Goal: Obtain resource: Download file/media

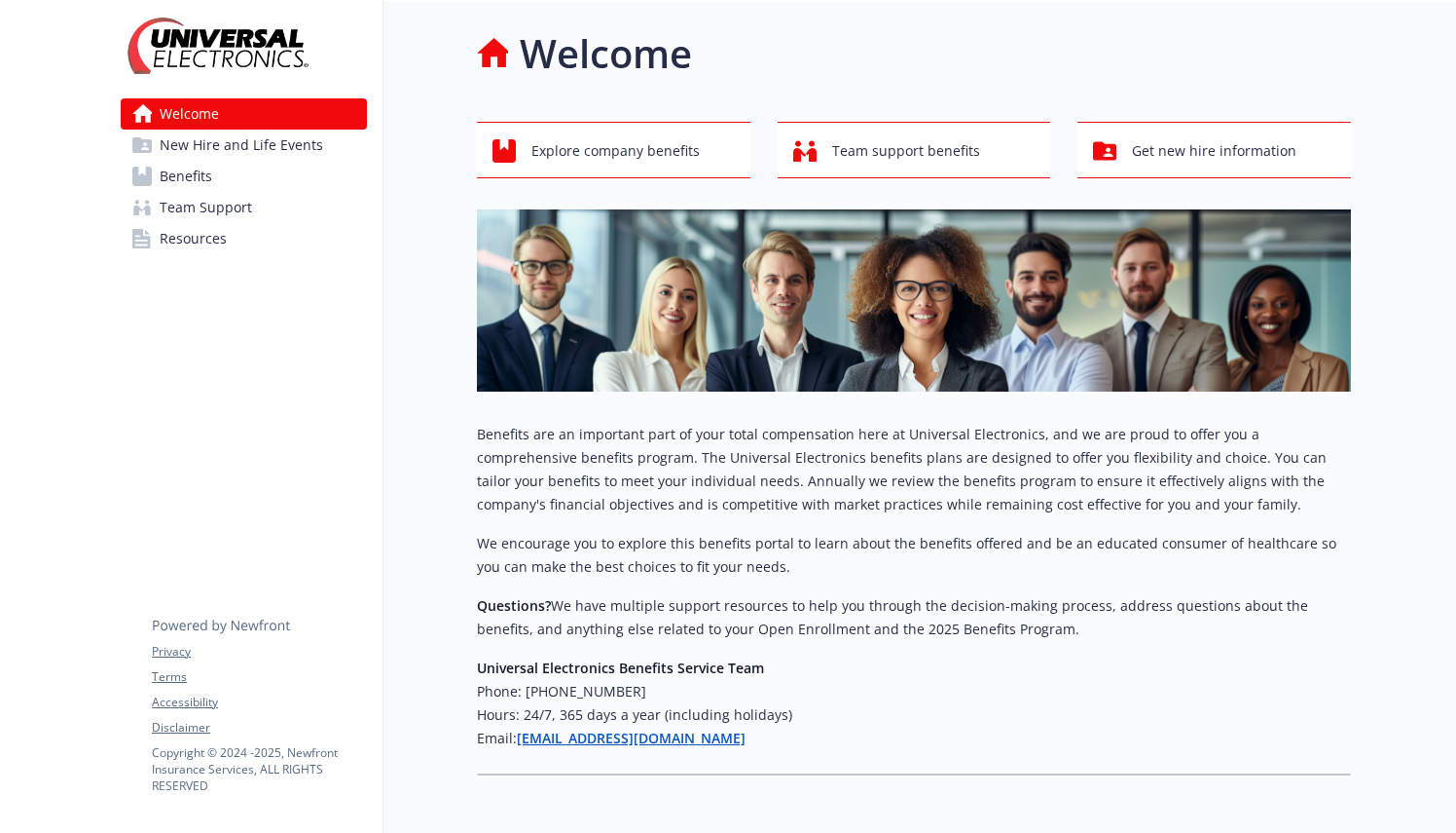
click at [188, 180] on span "Benefits" at bounding box center [187, 177] width 53 height 31
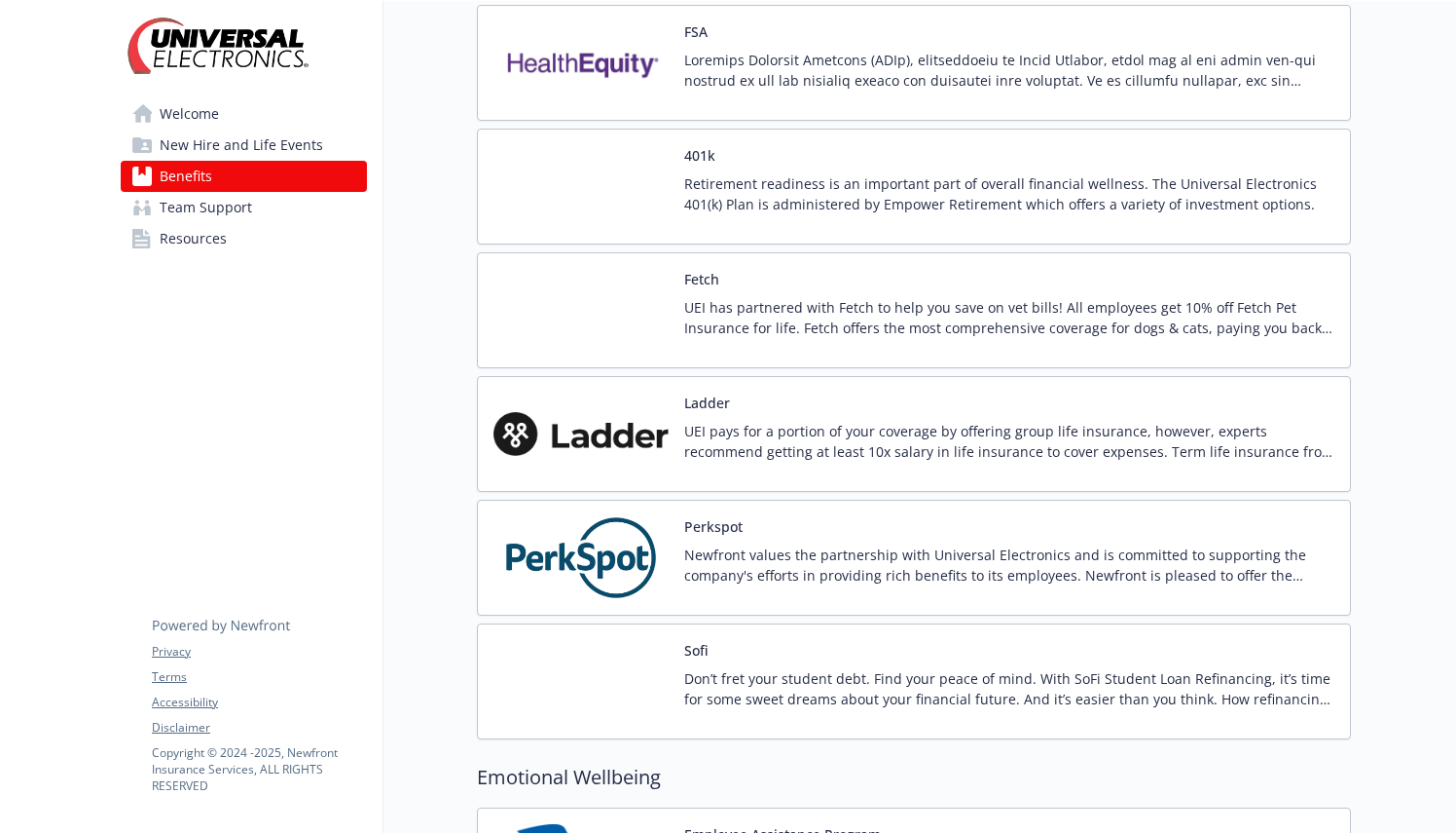
scroll to position [2412, 0]
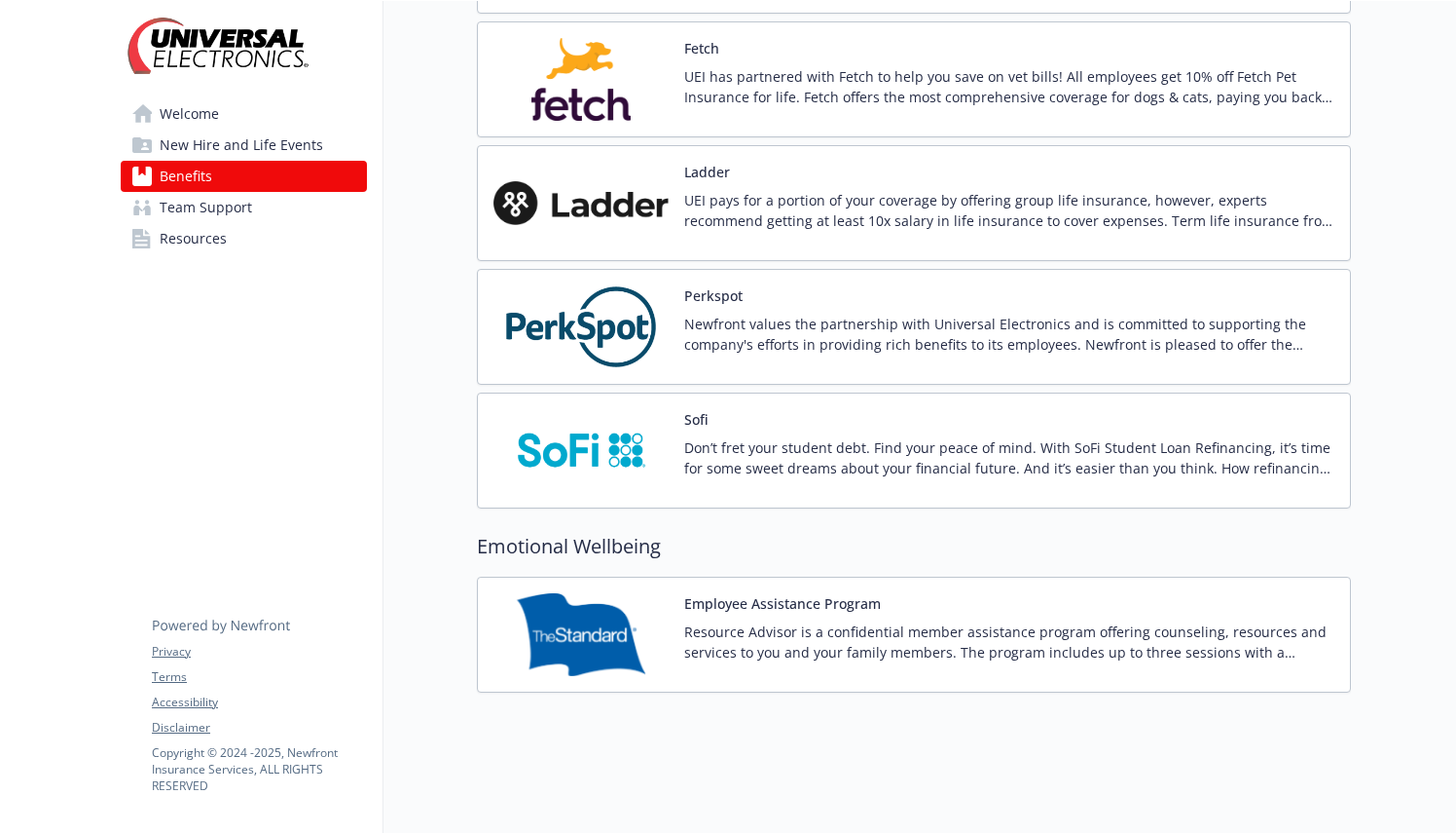
click at [655, 627] on img at bounding box center [581, 635] width 175 height 83
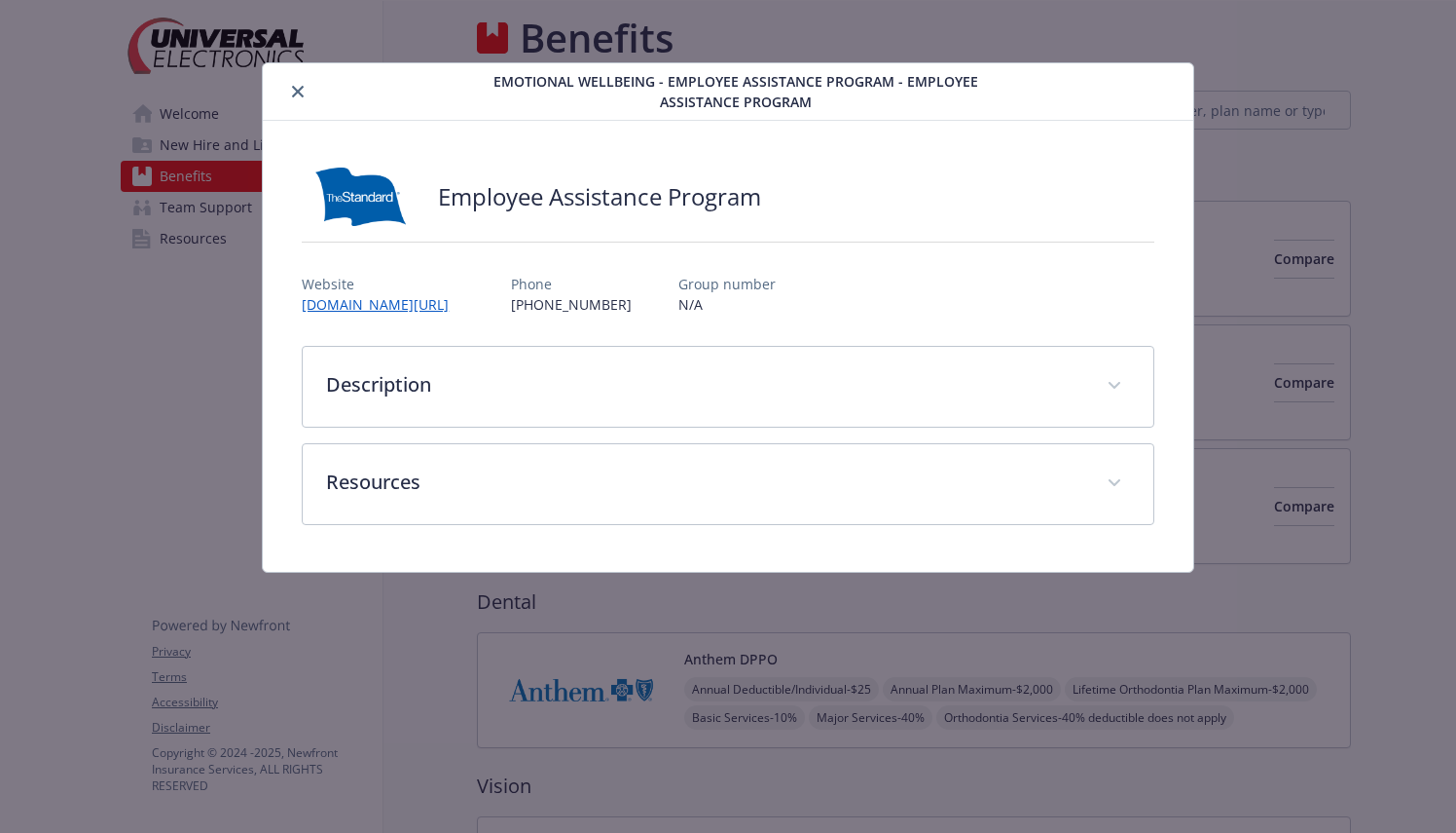
scroll to position [2412, 0]
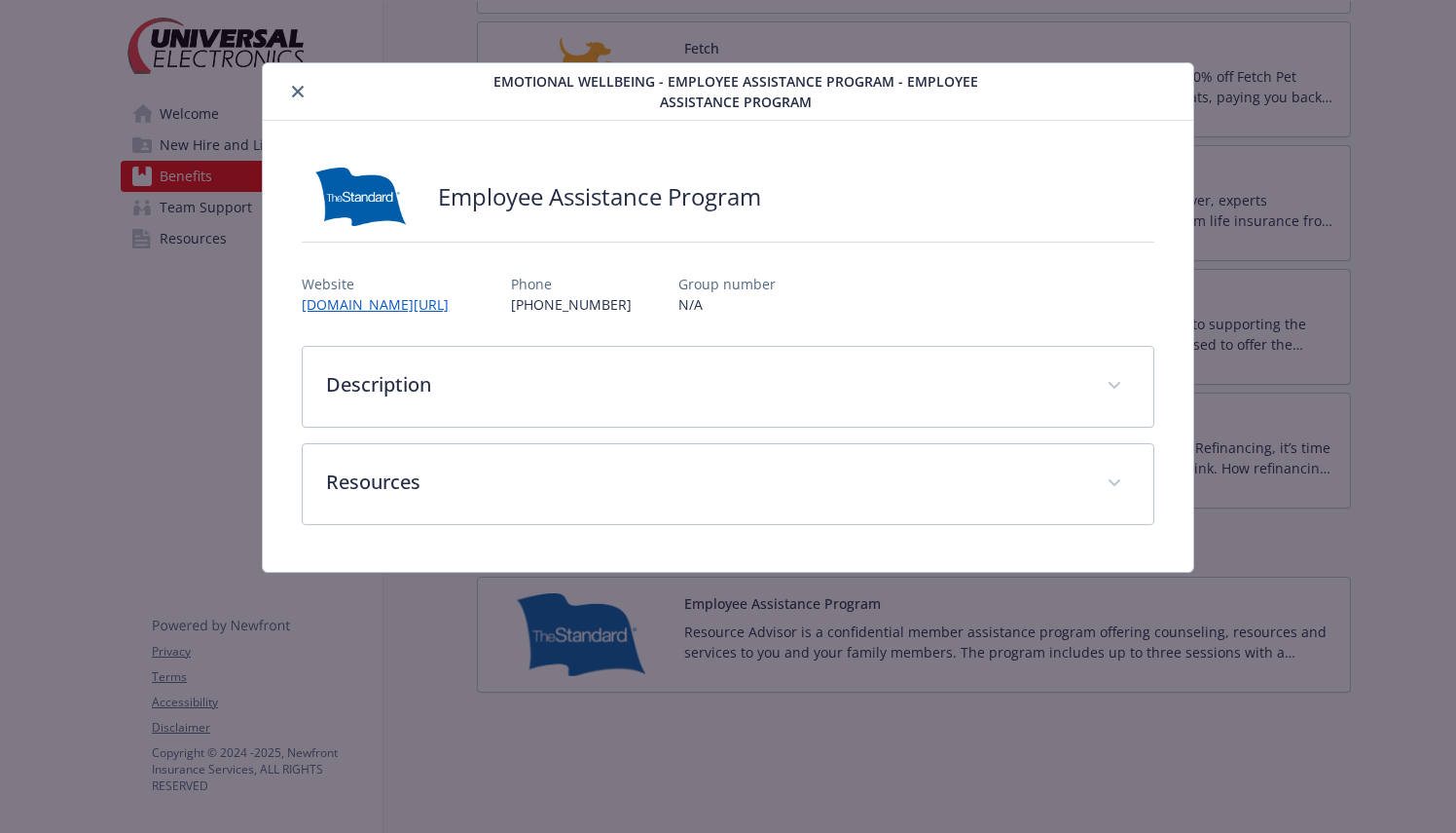
click at [294, 97] on button "close" at bounding box center [297, 91] width 24 height 24
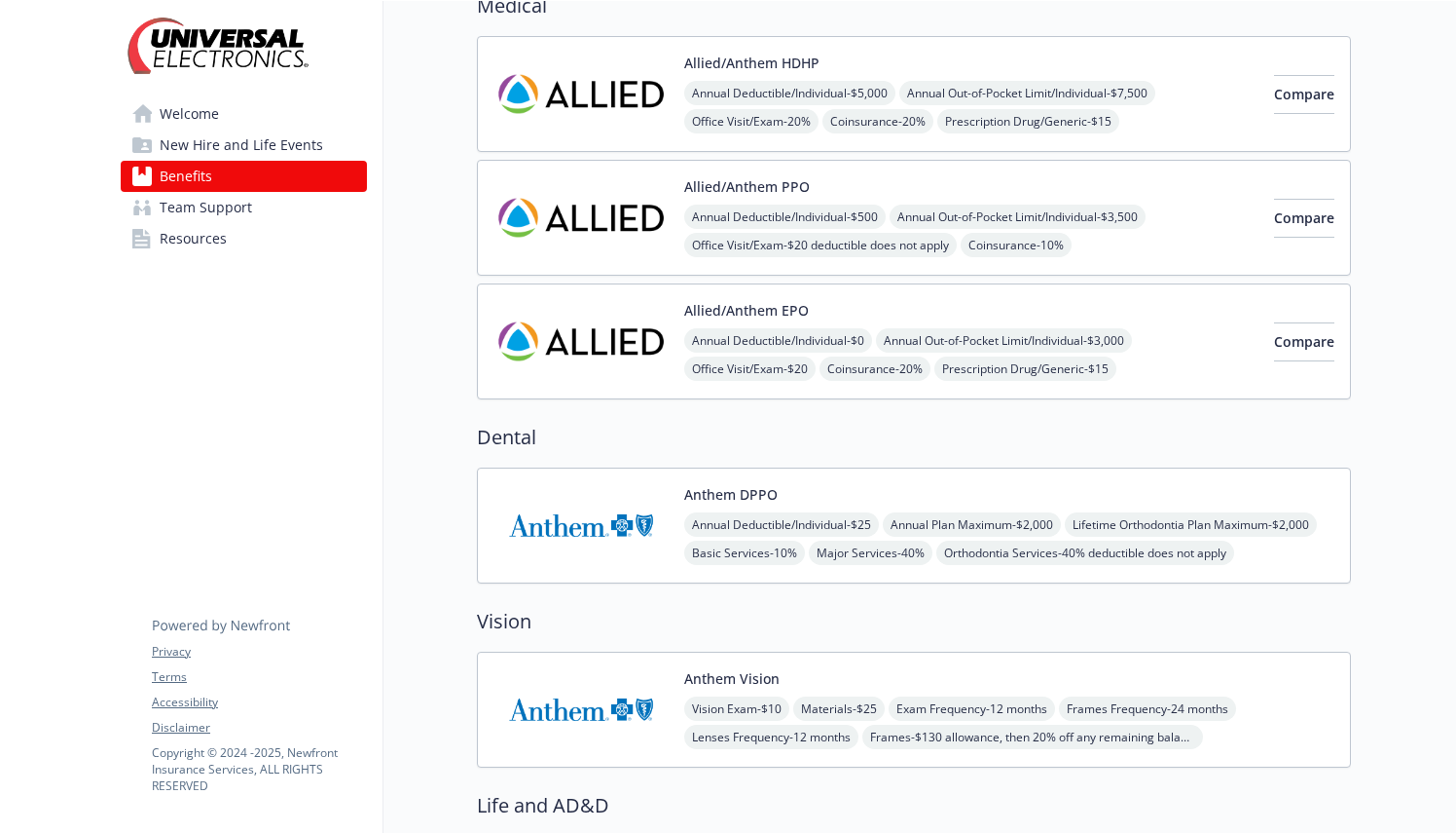
scroll to position [0, 15]
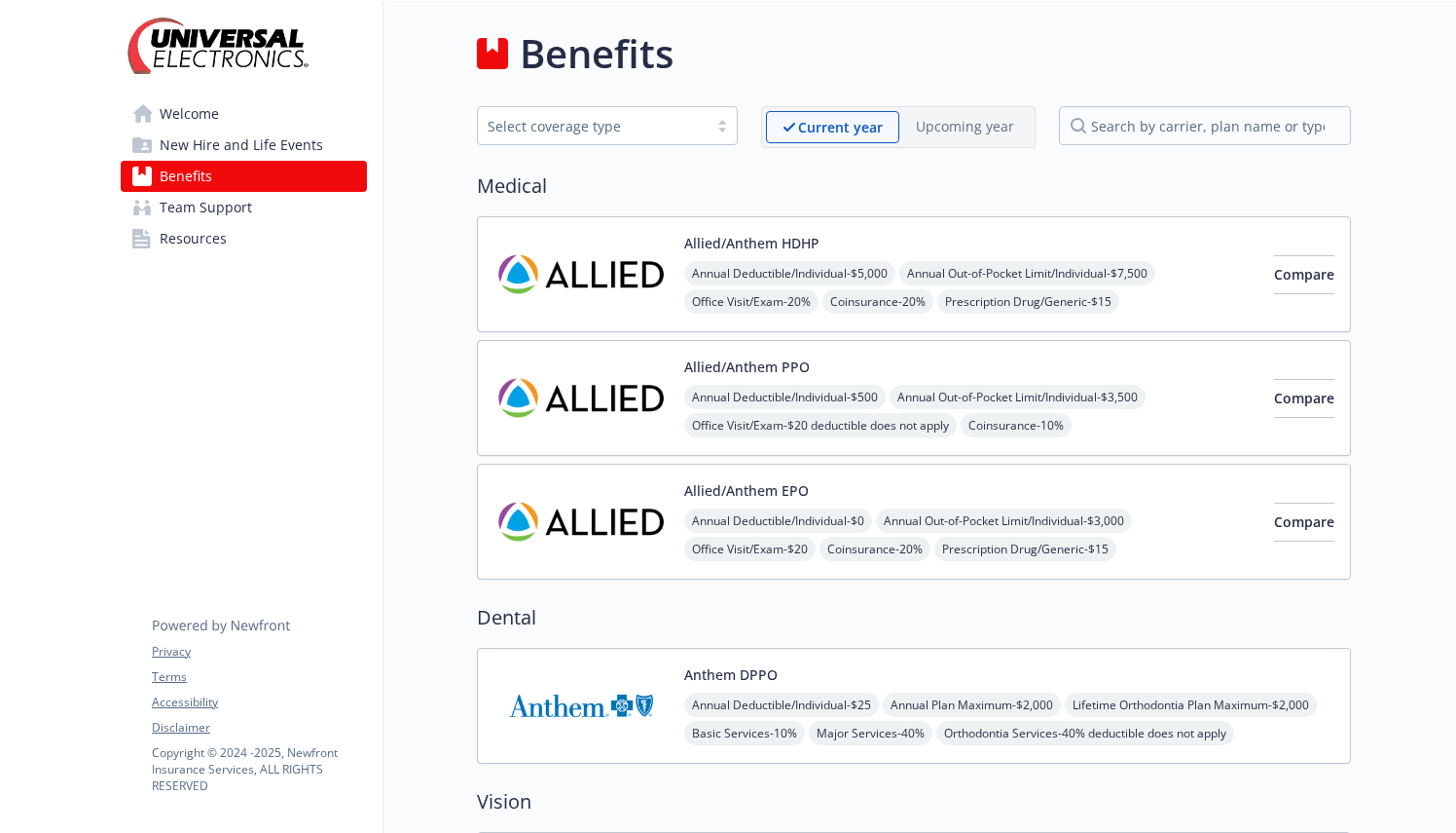
click at [246, 148] on span "New Hire and Life Events" at bounding box center [242, 145] width 164 height 31
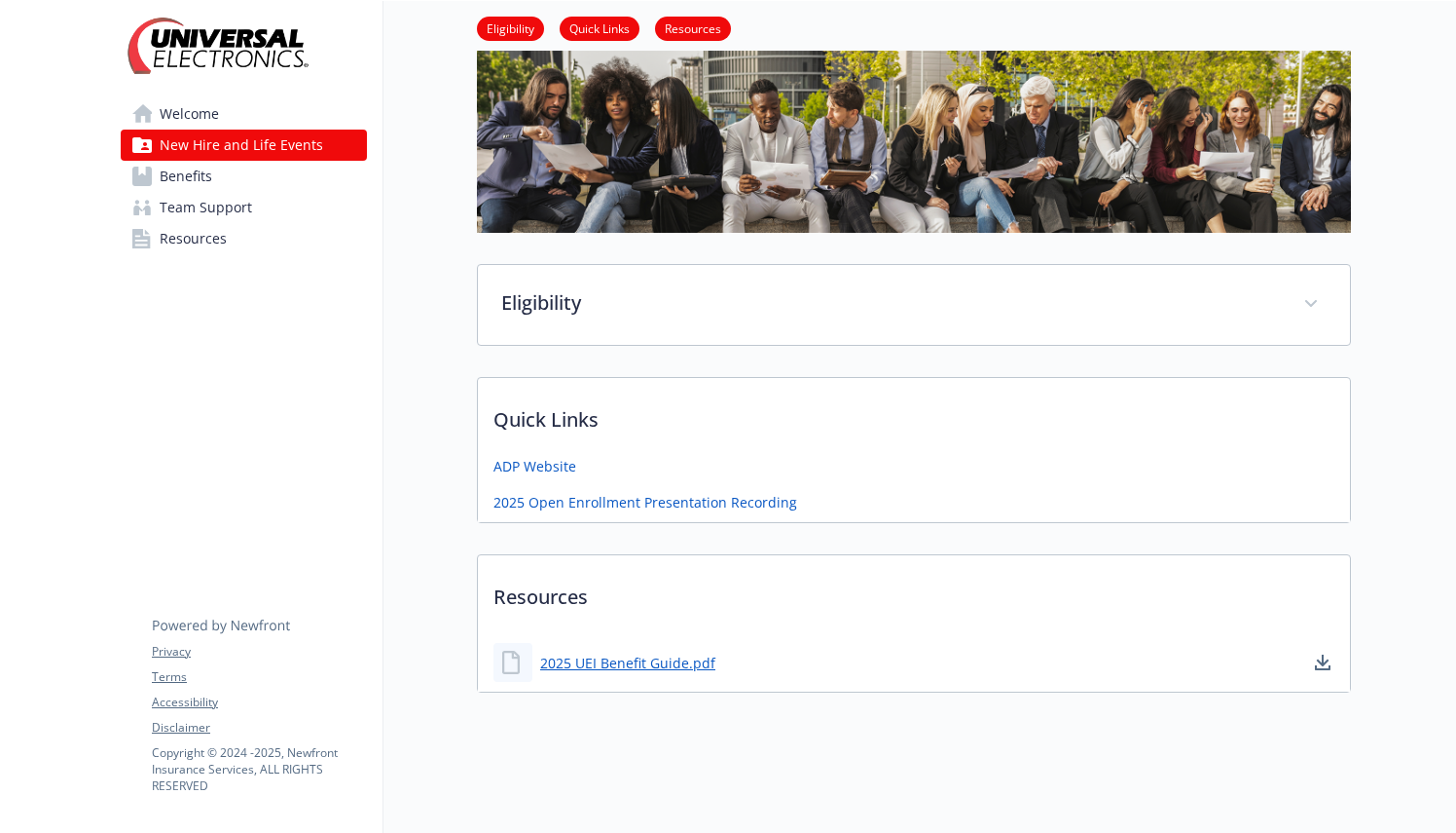
scroll to position [0, 15]
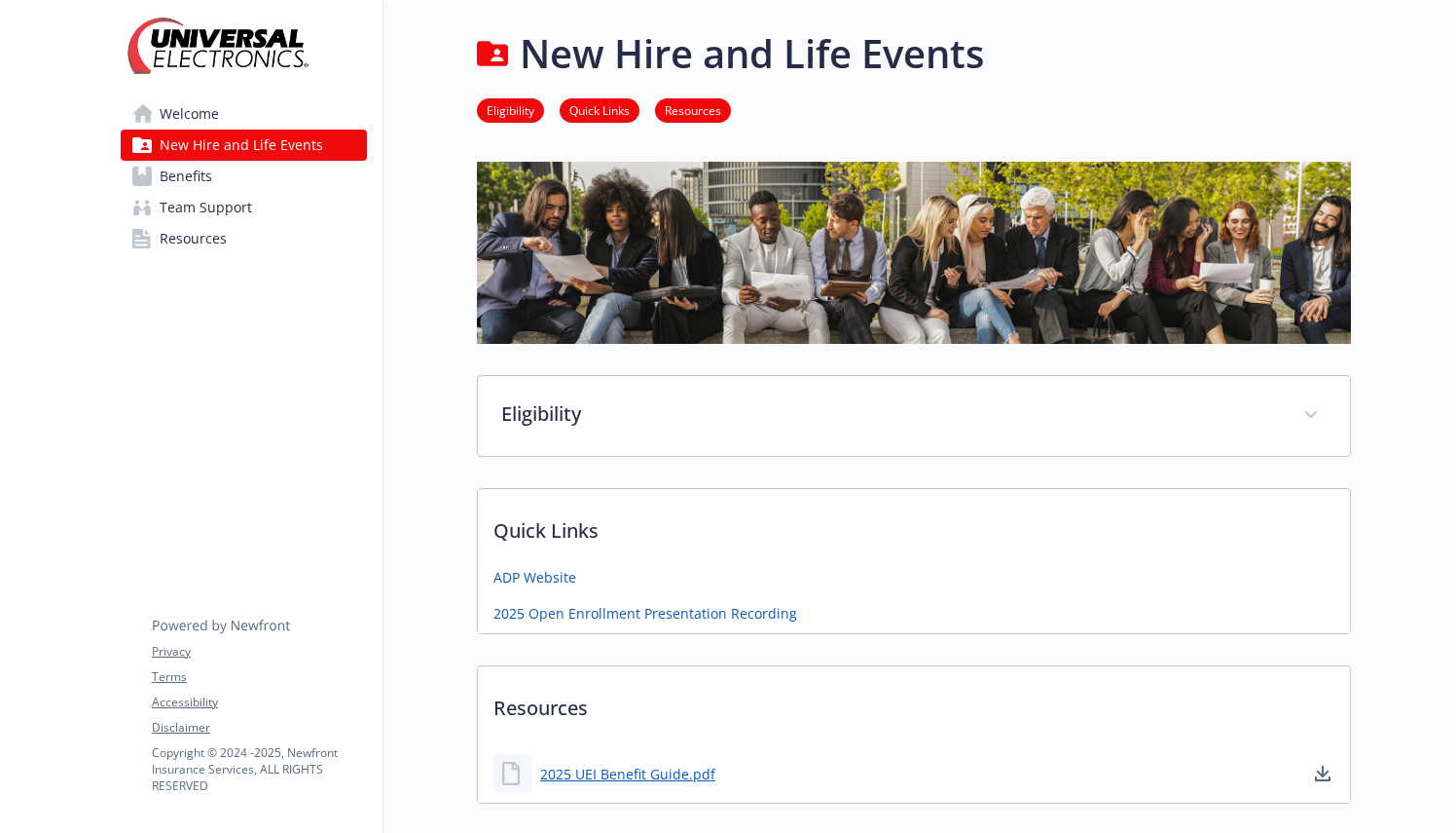
click at [186, 114] on span "Welcome" at bounding box center [189, 114] width 59 height 31
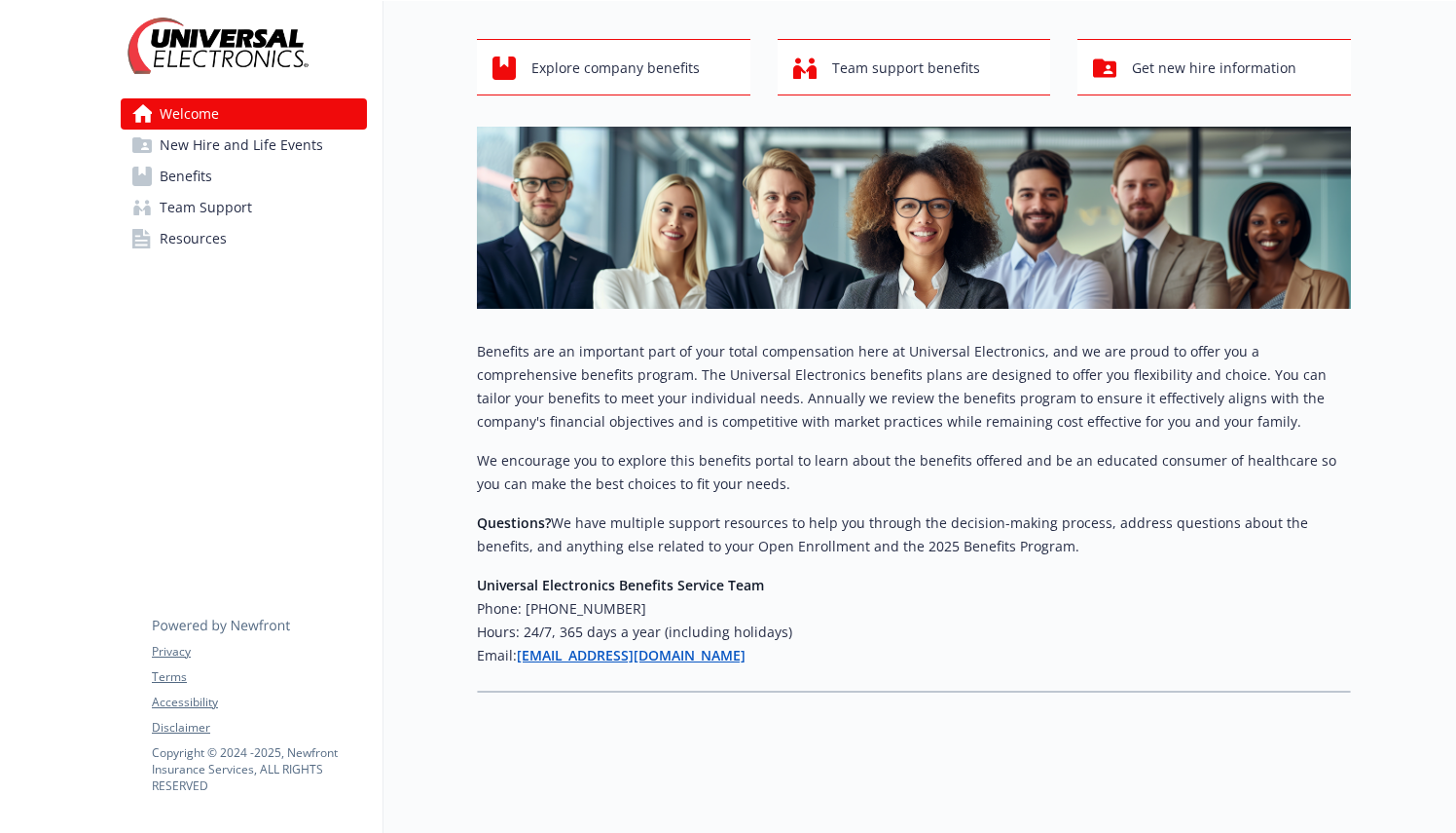
scroll to position [0, 15]
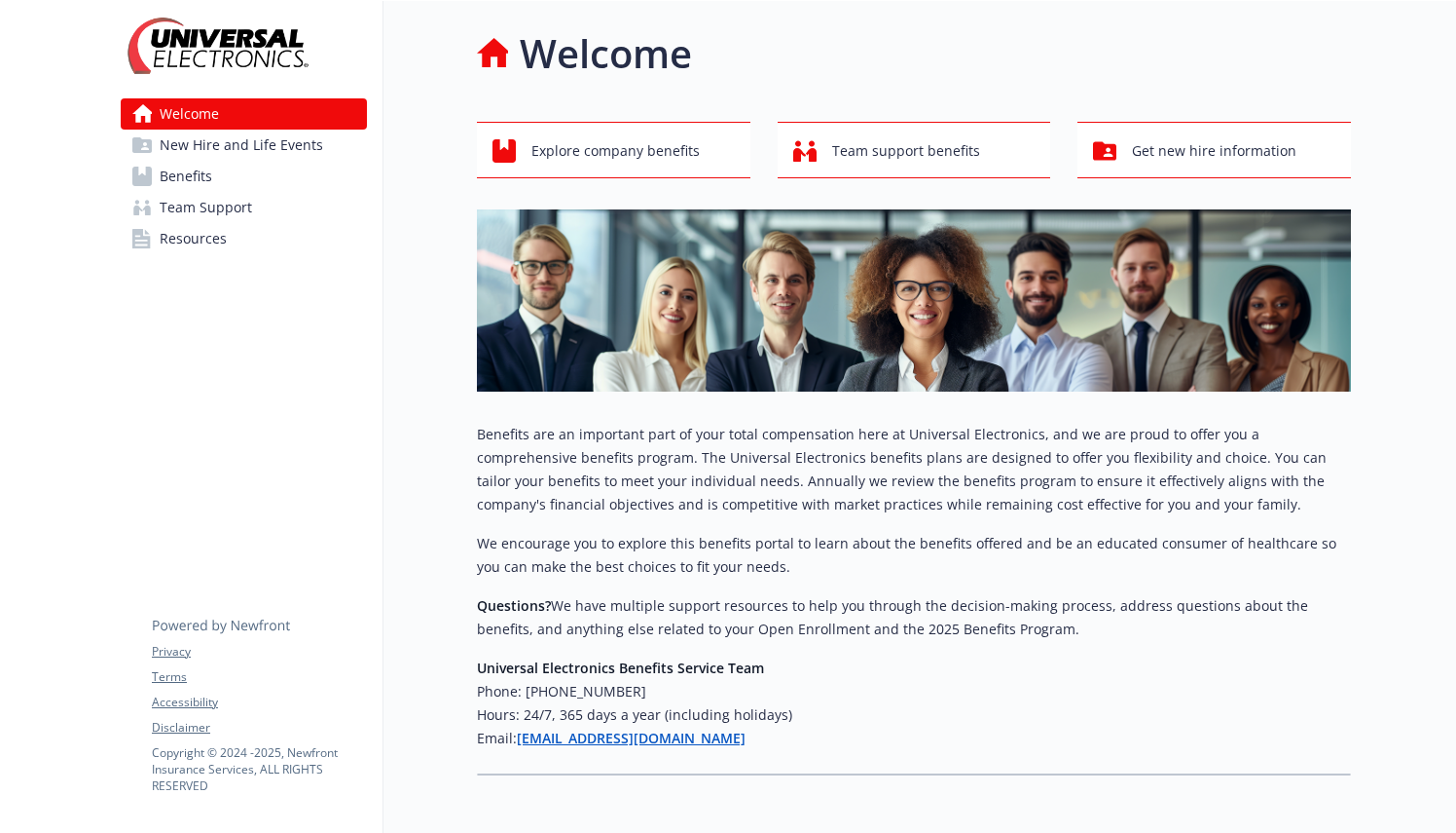
click at [171, 228] on span "Resources" at bounding box center [193, 239] width 67 height 31
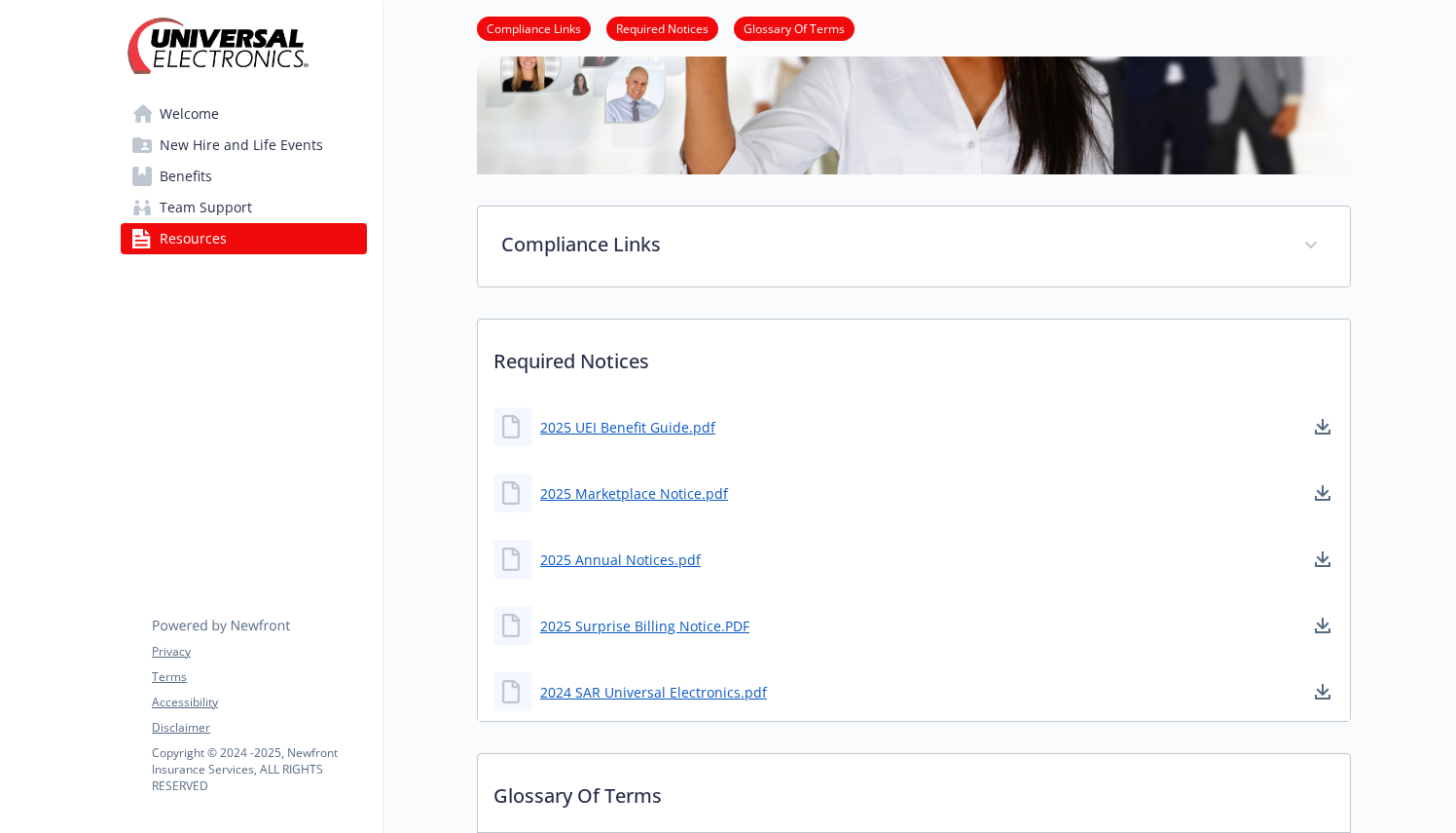
scroll to position [327, 15]
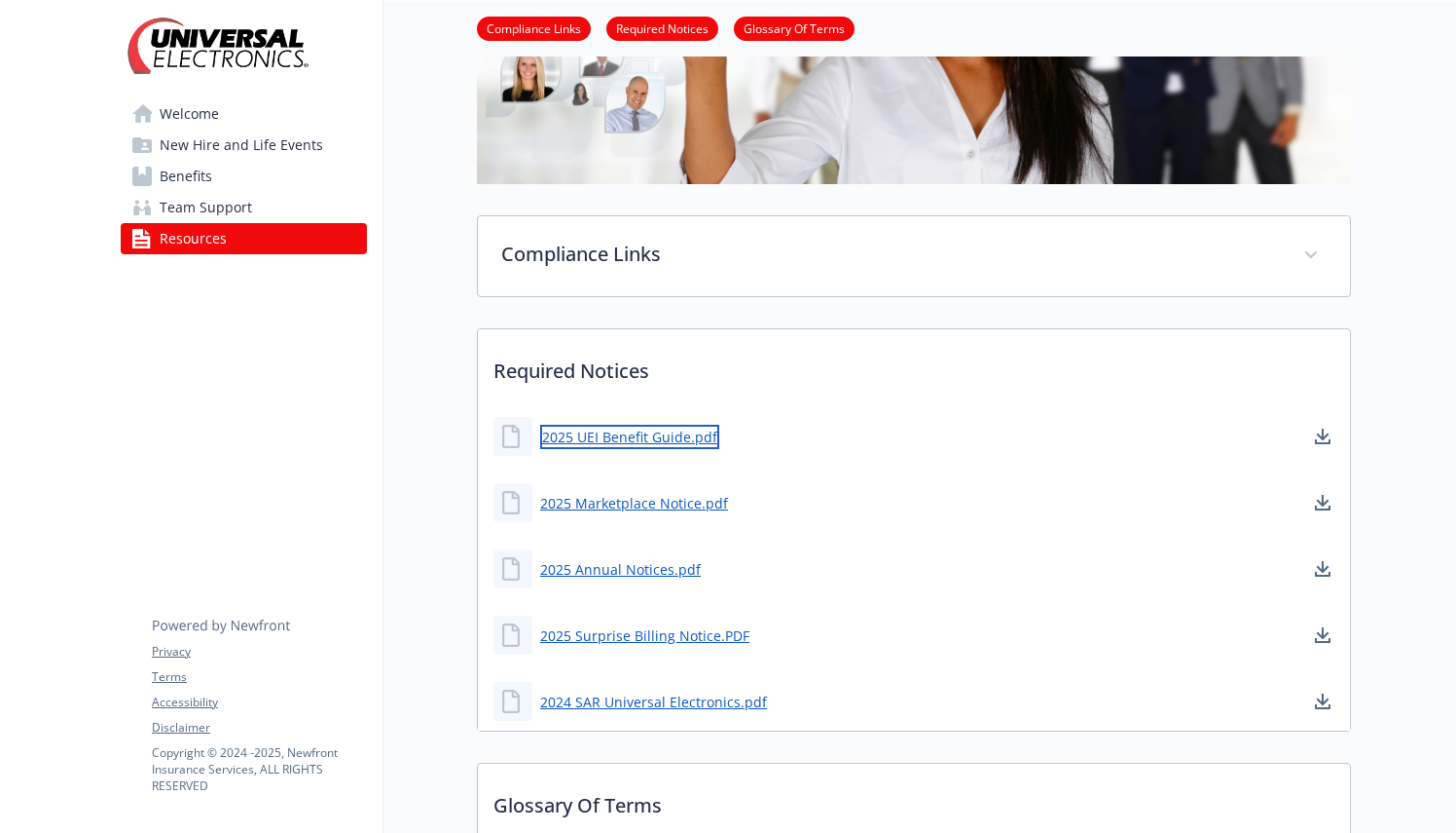
click at [630, 438] on link "2025 UEI Benefit Guide.pdf" at bounding box center [629, 436] width 179 height 25
